Goal: Navigation & Orientation: Understand site structure

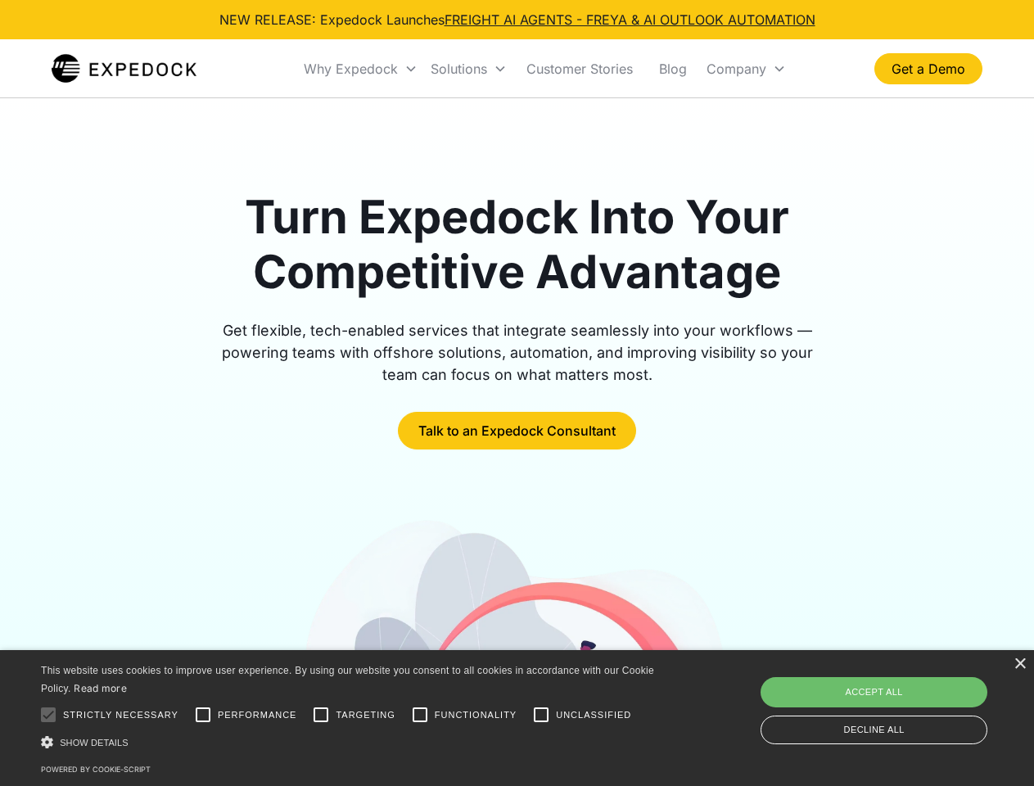
click at [361, 69] on div "Why Expedock" at bounding box center [351, 69] width 94 height 16
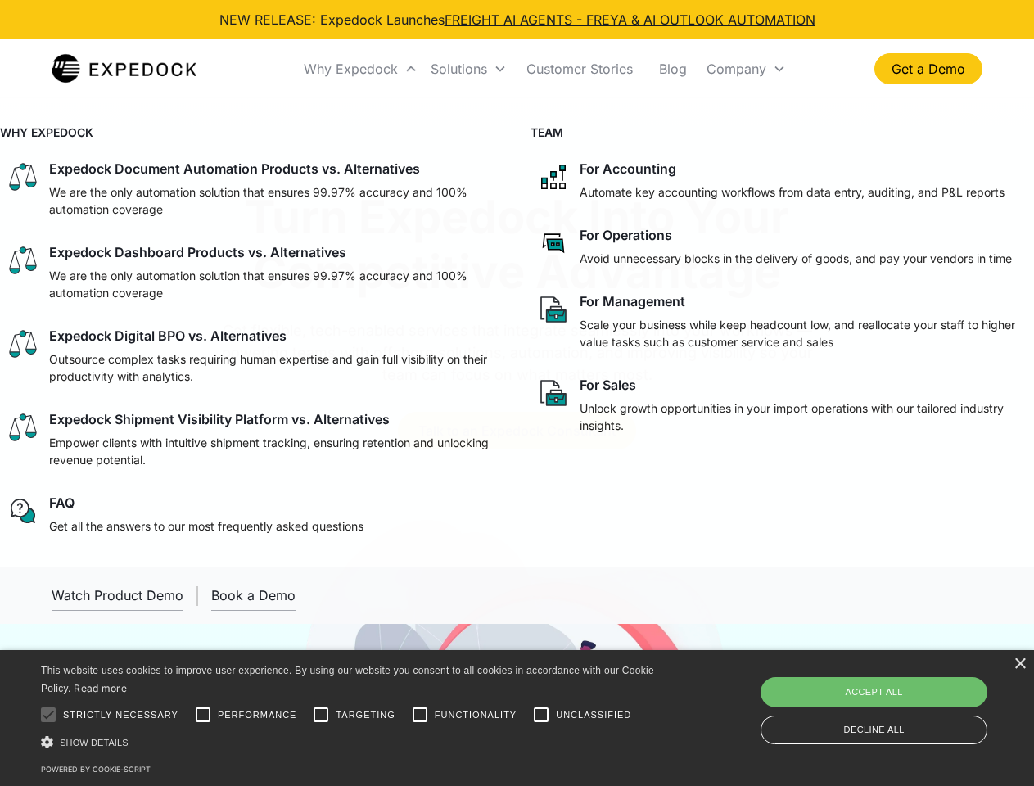
click at [468, 69] on div "Solutions" at bounding box center [459, 69] width 56 height 16
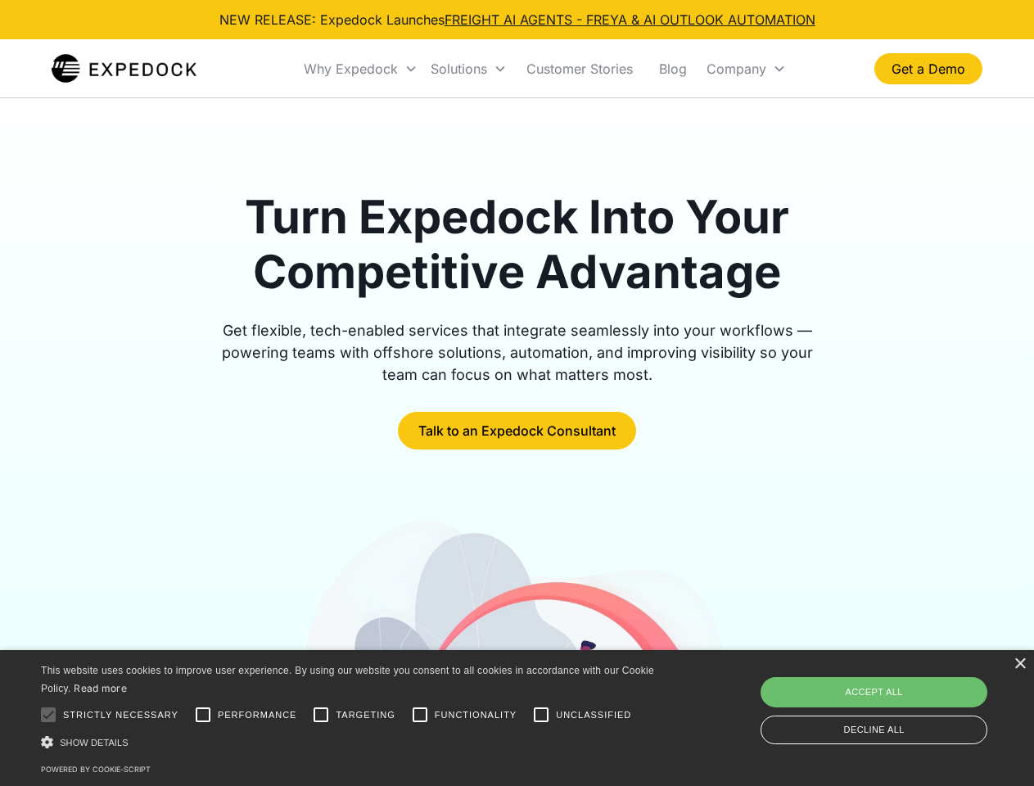
click at [746, 69] on div "Company" at bounding box center [736, 69] width 60 height 16
click at [48, 715] on div at bounding box center [48, 714] width 33 height 33
click at [203, 715] on input "Performance" at bounding box center [203, 714] width 33 height 33
checkbox input "true"
click at [321, 715] on input "Targeting" at bounding box center [321, 714] width 33 height 33
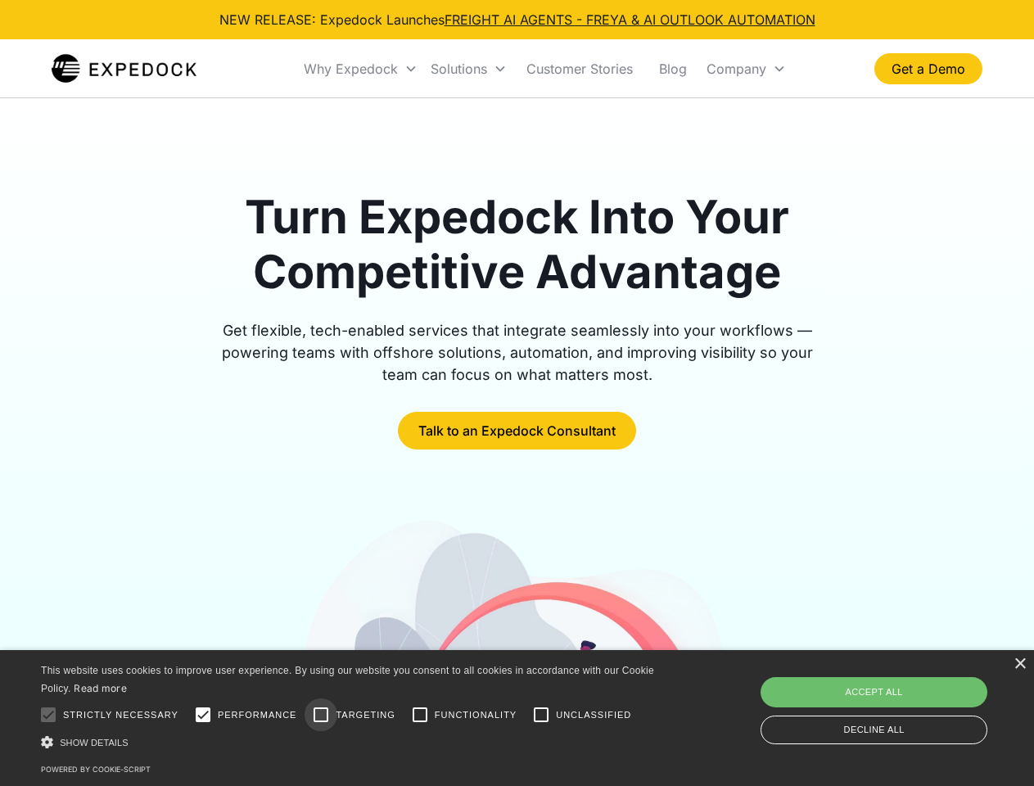
checkbox input "true"
click at [420, 715] on input "Functionality" at bounding box center [420, 714] width 33 height 33
checkbox input "true"
click at [541, 715] on input "Unclassified" at bounding box center [541, 714] width 33 height 33
checkbox input "true"
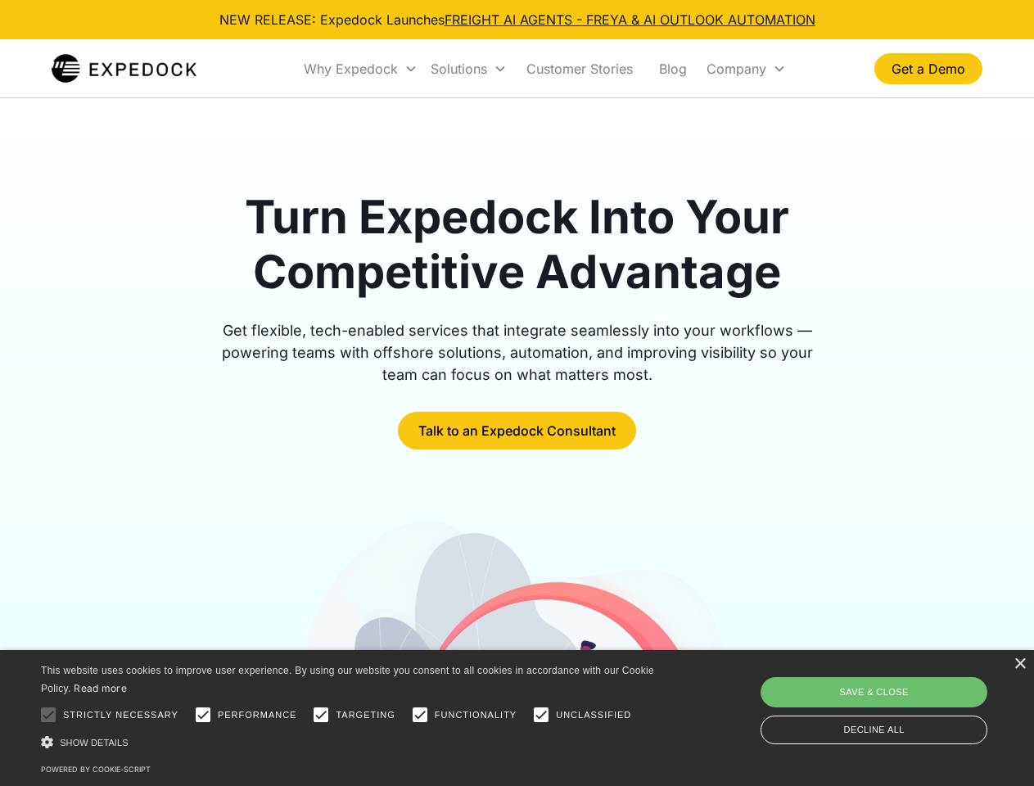
click at [350, 742] on div "Show details Hide details" at bounding box center [350, 741] width 619 height 17
